Goal: Navigation & Orientation: Find specific page/section

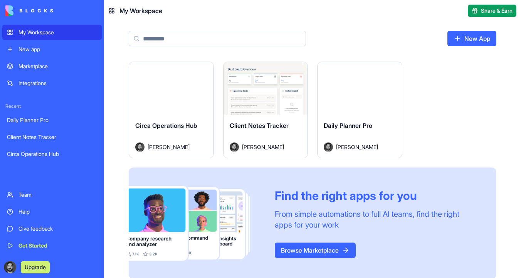
click at [350, 86] on button "Launch" at bounding box center [360, 88] width 58 height 15
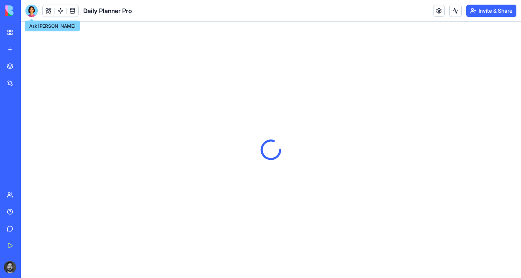
click at [32, 9] on div at bounding box center [31, 11] width 12 height 12
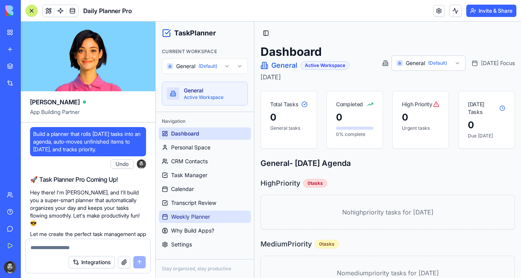
click at [220, 213] on link "Weekly Planner" at bounding box center [205, 217] width 92 height 12
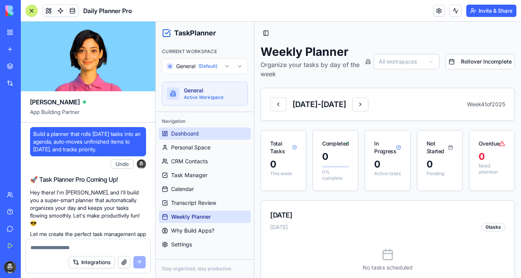
click at [220, 128] on link "Dashboard" at bounding box center [205, 134] width 92 height 12
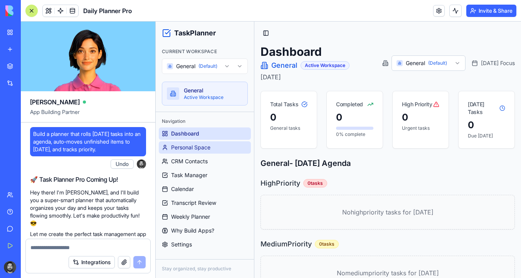
click at [212, 147] on link "Personal Space" at bounding box center [205, 147] width 92 height 12
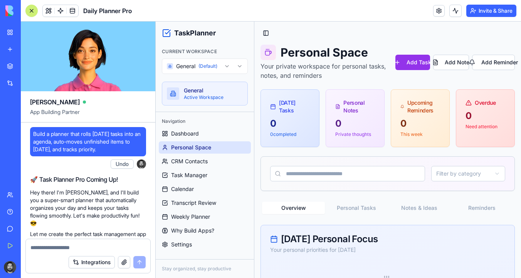
click at [30, 13] on div at bounding box center [32, 11] width 6 height 6
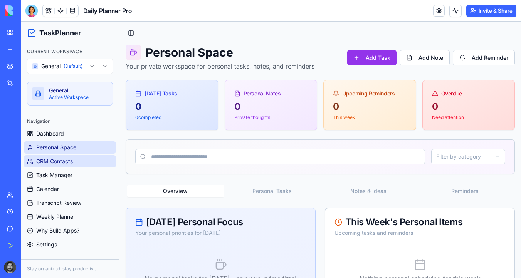
click at [69, 160] on span "CRM Contacts" at bounding box center [54, 162] width 37 height 8
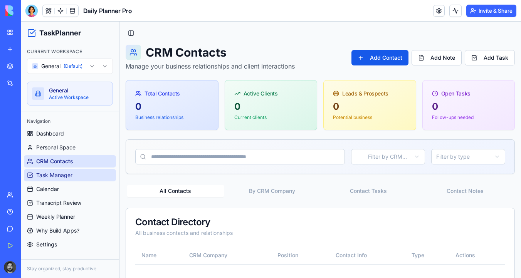
click at [67, 176] on span "Task Manager" at bounding box center [54, 175] width 36 height 8
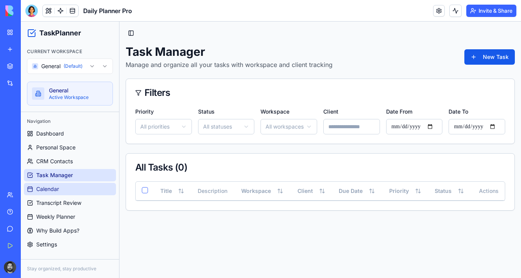
click at [61, 188] on link "Calendar" at bounding box center [70, 189] width 92 height 12
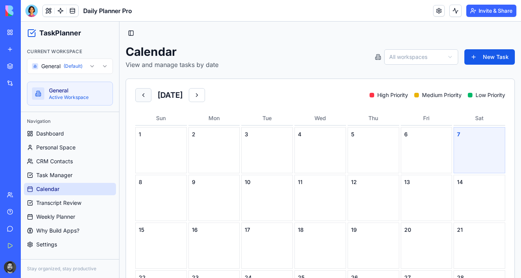
click at [148, 95] on button at bounding box center [143, 95] width 16 height 14
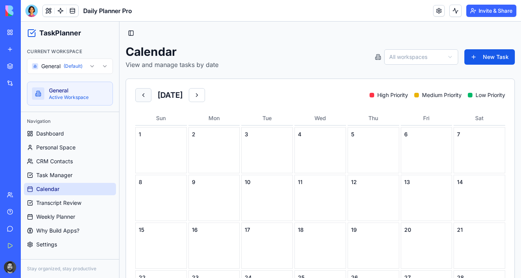
click at [148, 95] on button at bounding box center [143, 95] width 16 height 14
click at [47, 12] on button at bounding box center [49, 11] width 12 height 12
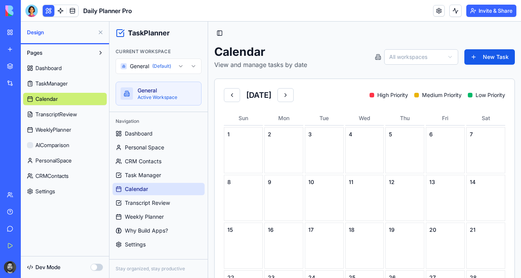
click at [30, 17] on header "Daily Planner Pro Invite & Share" at bounding box center [271, 11] width 500 height 22
click at [31, 12] on div at bounding box center [31, 11] width 12 height 12
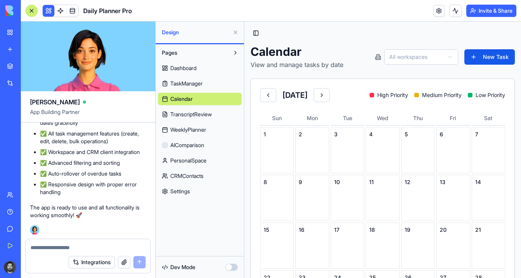
scroll to position [31819, 0]
click at [213, 177] on link "CRMContacts" at bounding box center [200, 176] width 84 height 12
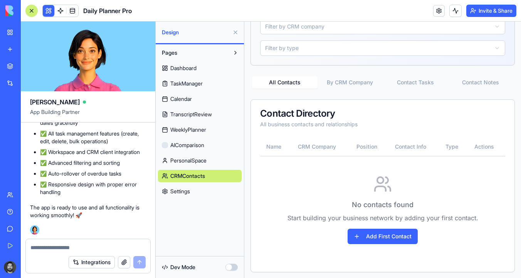
scroll to position [281, 0]
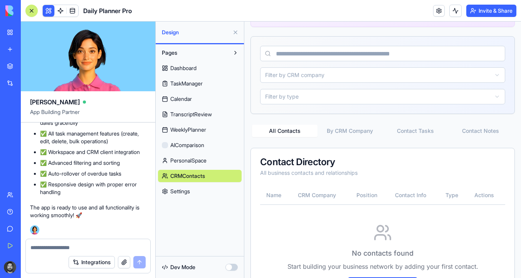
click at [344, 80] on div "CRM Contacts Manage your business relationships and client interactions Add Con…" at bounding box center [382, 41] width 264 height 557
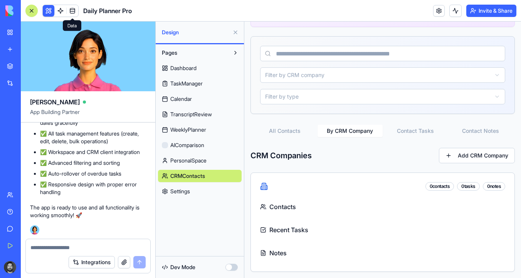
click at [75, 11] on span at bounding box center [73, 11] width 22 height 22
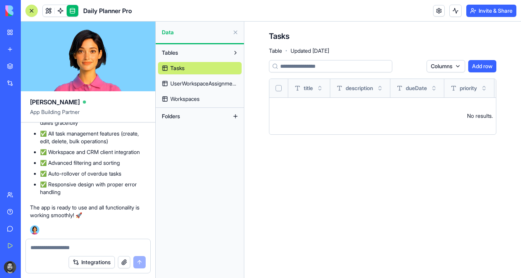
click at [224, 86] on span "UserWorkspaceAssignments" at bounding box center [203, 84] width 67 height 8
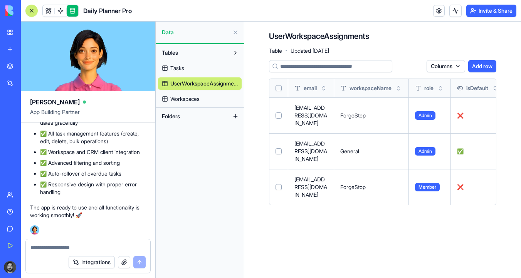
click at [213, 104] on link "Workspaces" at bounding box center [200, 99] width 84 height 12
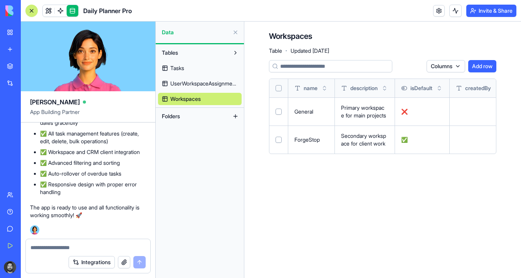
click at [202, 115] on button "Folders" at bounding box center [193, 116] width 71 height 12
click at [10, 12] on img at bounding box center [29, 10] width 48 height 11
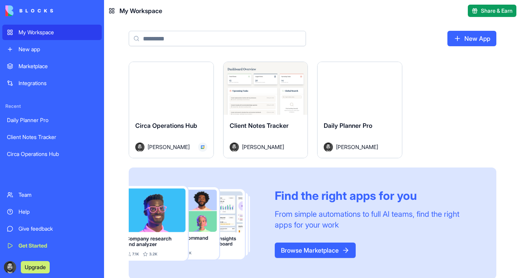
click at [39, 35] on div "My Workspace" at bounding box center [57, 33] width 79 height 8
click at [285, 89] on button "Launch" at bounding box center [266, 88] width 58 height 15
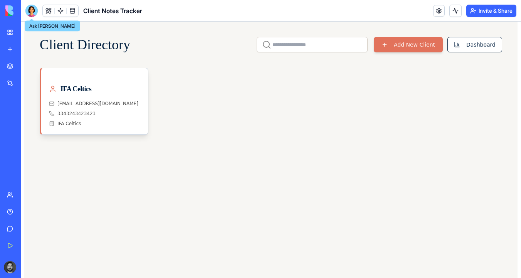
click at [34, 12] on div at bounding box center [31, 11] width 12 height 12
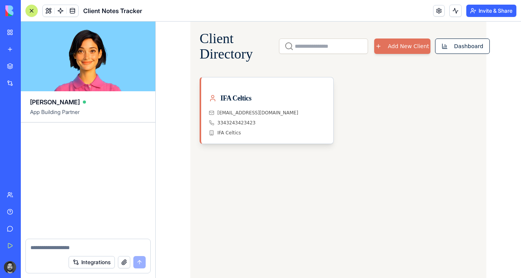
click at [29, 31] on div "My Workspace" at bounding box center [23, 33] width 10 height 8
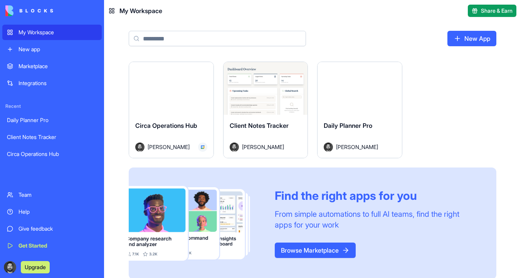
click at [371, 94] on button "Launch" at bounding box center [360, 88] width 58 height 15
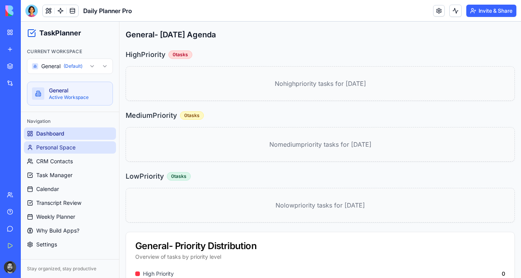
scroll to position [193, 0]
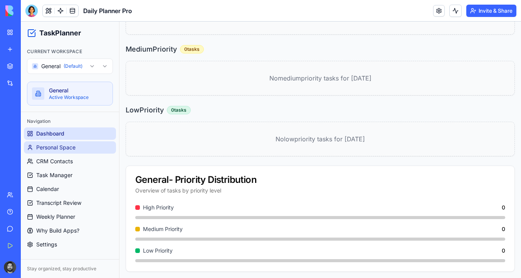
click at [100, 149] on link "Personal Space" at bounding box center [70, 147] width 92 height 12
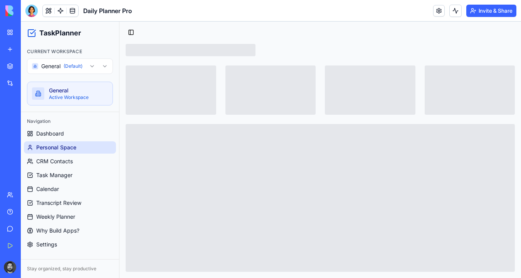
scroll to position [143, 0]
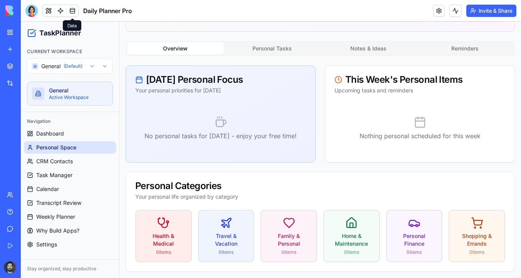
click at [72, 12] on link at bounding box center [73, 11] width 12 height 12
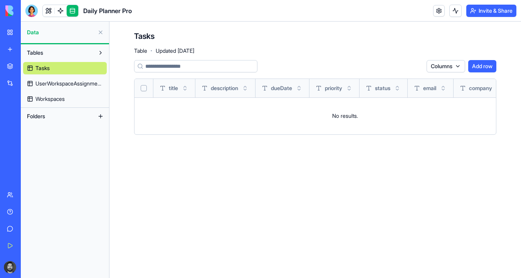
click at [84, 81] on span "UserWorkspaceAssignments" at bounding box center [68, 84] width 67 height 8
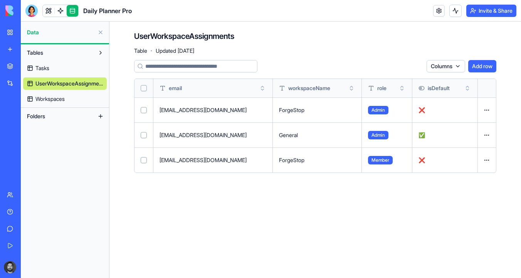
click at [63, 97] on span "Workspaces" at bounding box center [49, 99] width 29 height 8
